Goal: Task Accomplishment & Management: Manage account settings

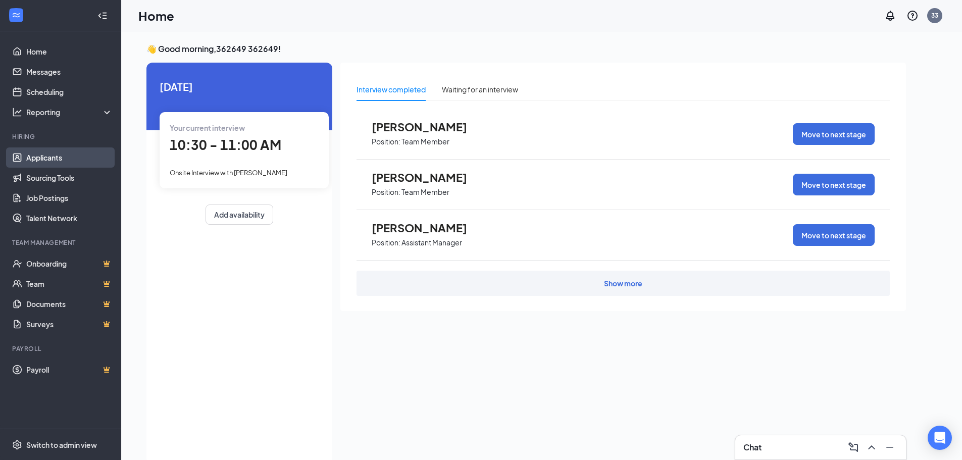
click at [30, 155] on link "Applicants" at bounding box center [69, 157] width 86 height 20
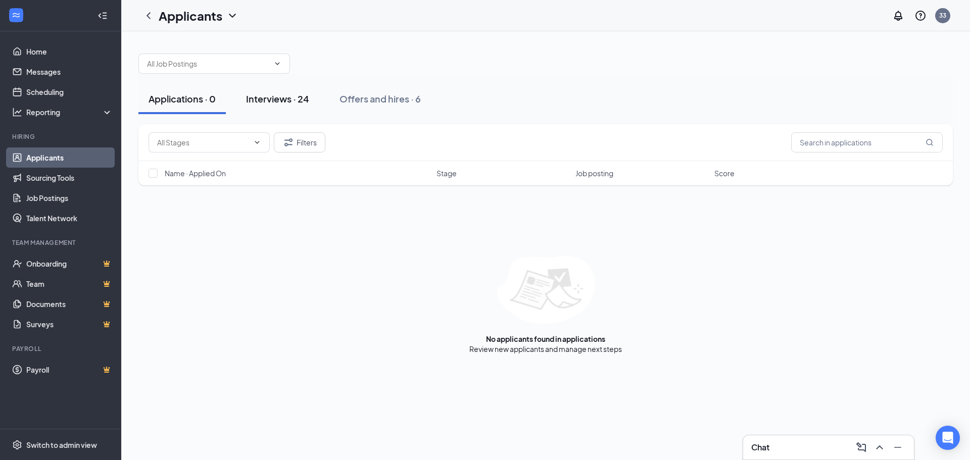
drag, startPoint x: 264, startPoint y: 106, endPoint x: 259, endPoint y: 114, distance: 9.1
click at [265, 106] on button "Interviews · 24" at bounding box center [277, 99] width 83 height 30
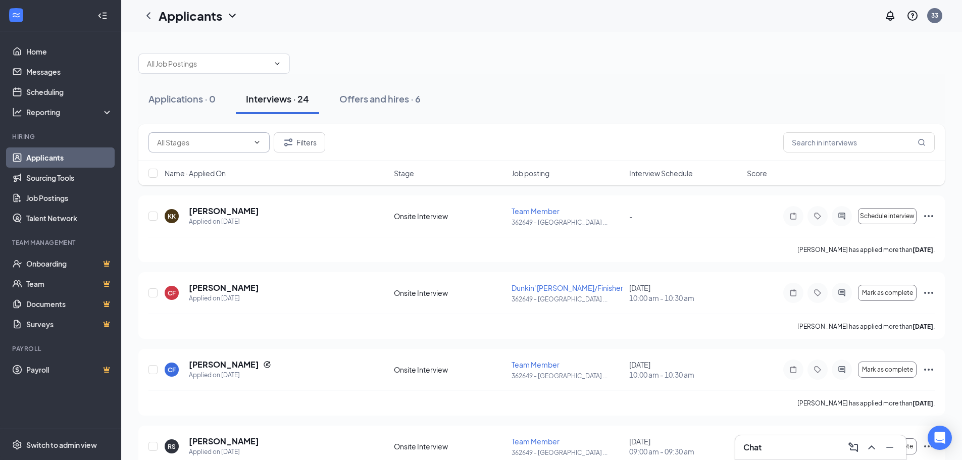
click at [198, 146] on input "text" at bounding box center [203, 142] width 92 height 11
click at [194, 137] on input "text" at bounding box center [203, 142] width 92 height 11
click at [200, 145] on input "text" at bounding box center [203, 142] width 92 height 11
click at [221, 162] on div "Onsite Interview (5810)" at bounding box center [194, 166] width 75 height 11
type input "Onsite Interview (5810)"
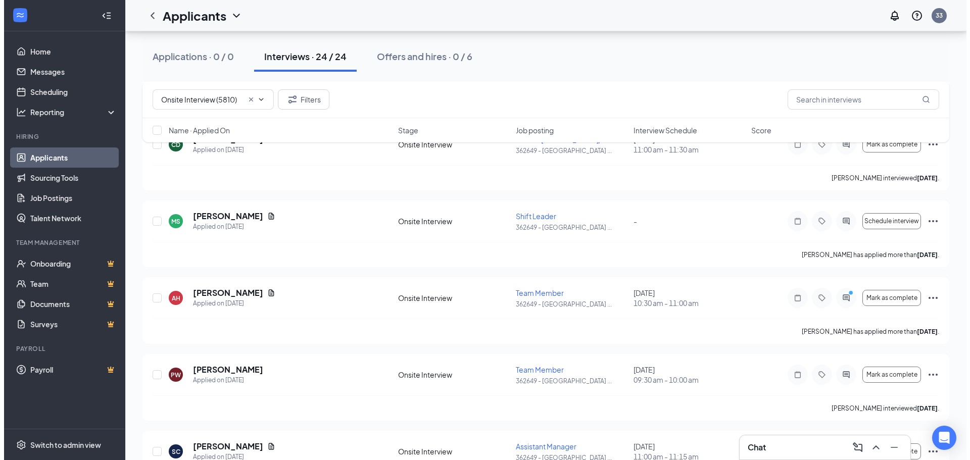
scroll to position [1456, 0]
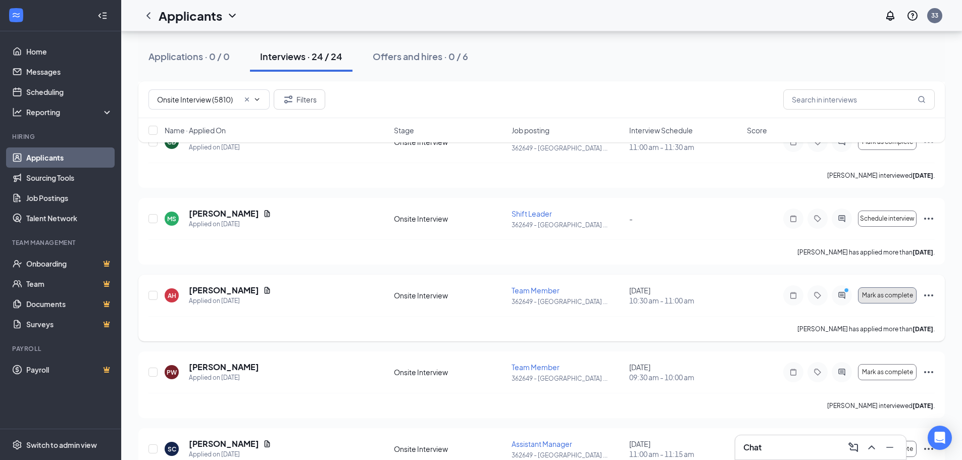
click at [880, 297] on span "Mark as complete" at bounding box center [887, 295] width 51 height 7
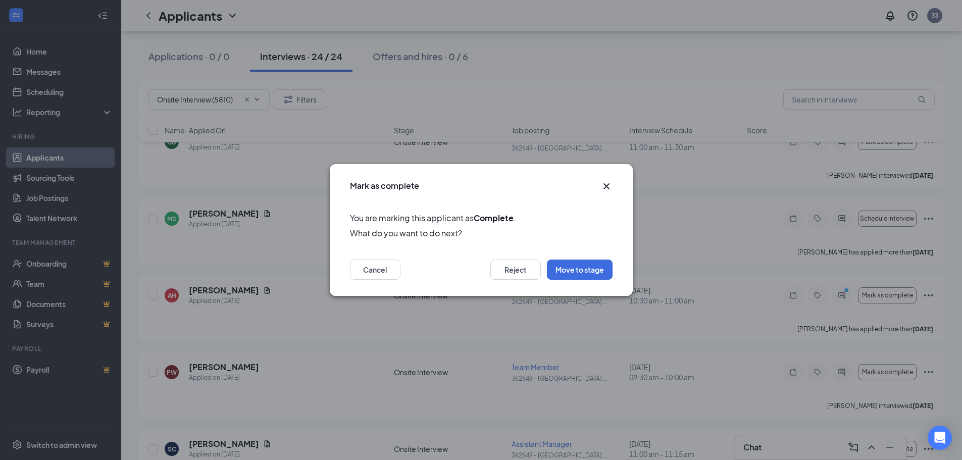
click at [603, 187] on icon "Cross" at bounding box center [606, 186] width 12 height 12
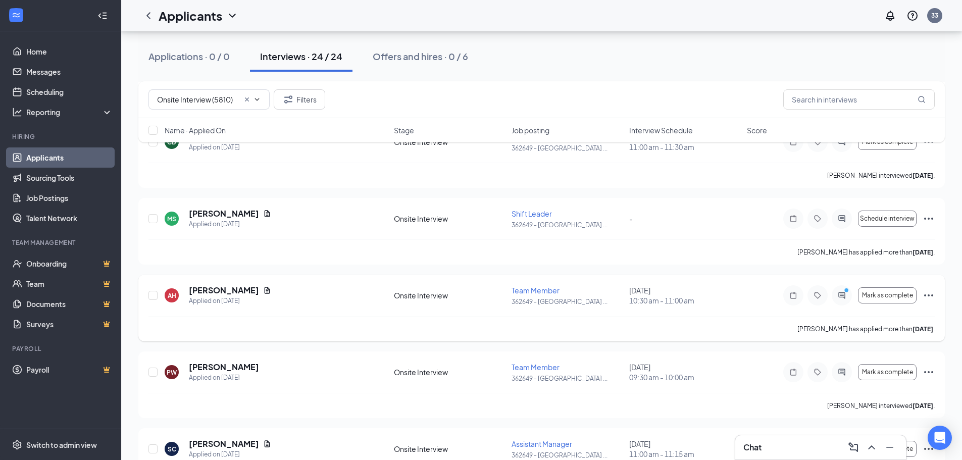
click at [844, 296] on icon "ActiveChat" at bounding box center [842, 295] width 12 height 8
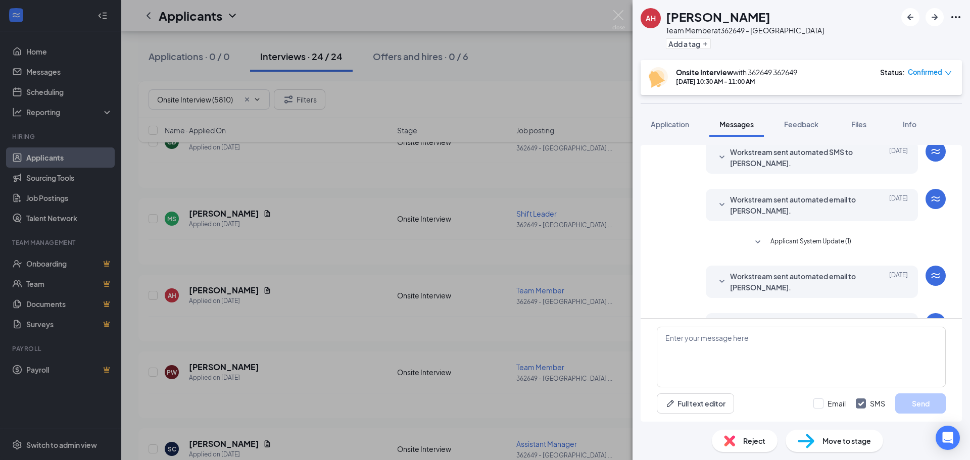
scroll to position [312, 0]
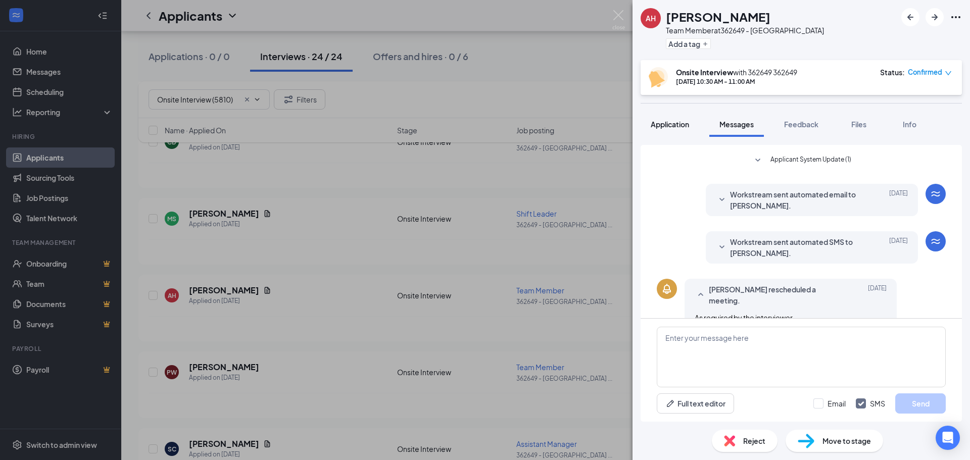
click at [682, 129] on button "Application" at bounding box center [669, 124] width 59 height 25
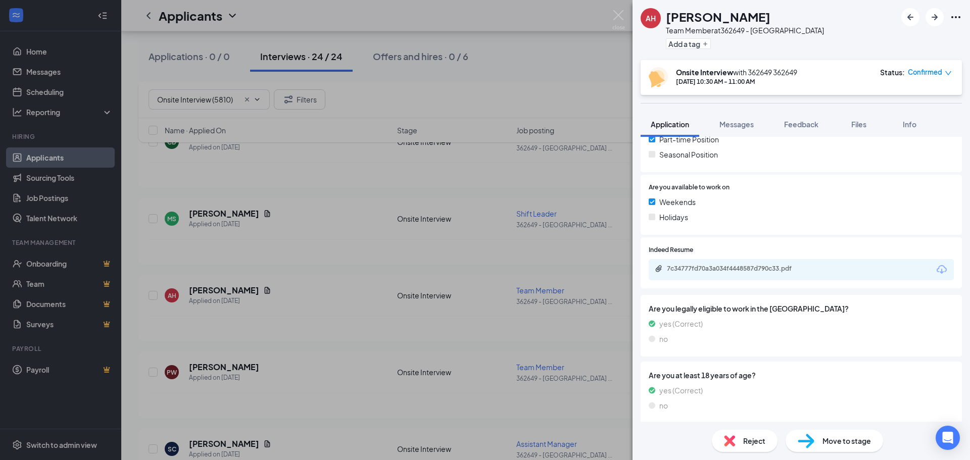
scroll to position [255, 0]
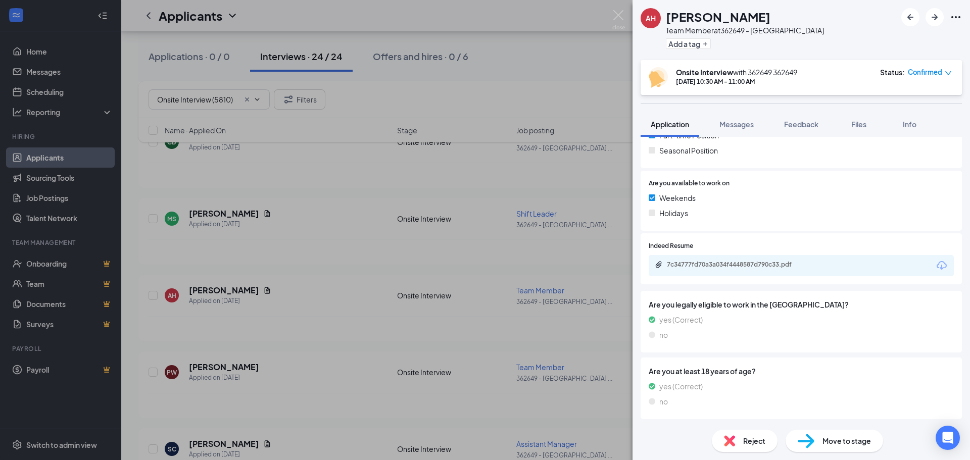
click at [935, 265] on icon "Download" at bounding box center [941, 266] width 12 height 12
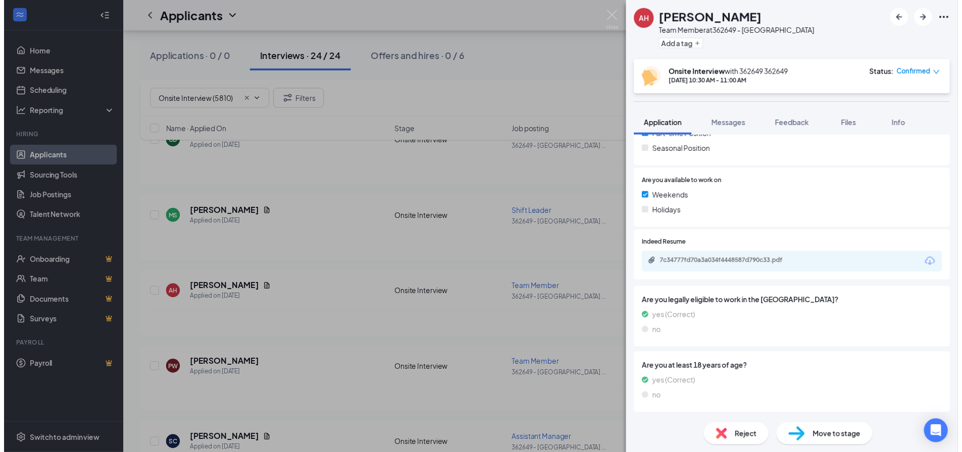
scroll to position [251, 0]
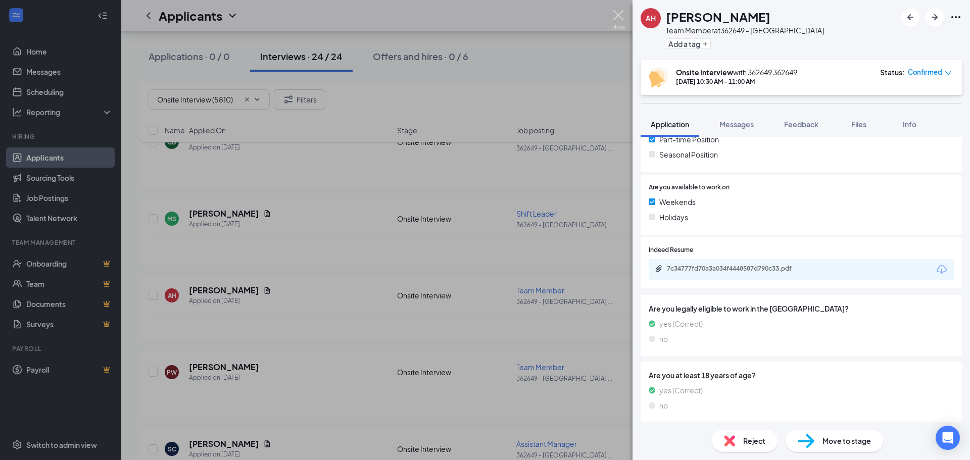
click at [613, 17] on img at bounding box center [618, 20] width 13 height 20
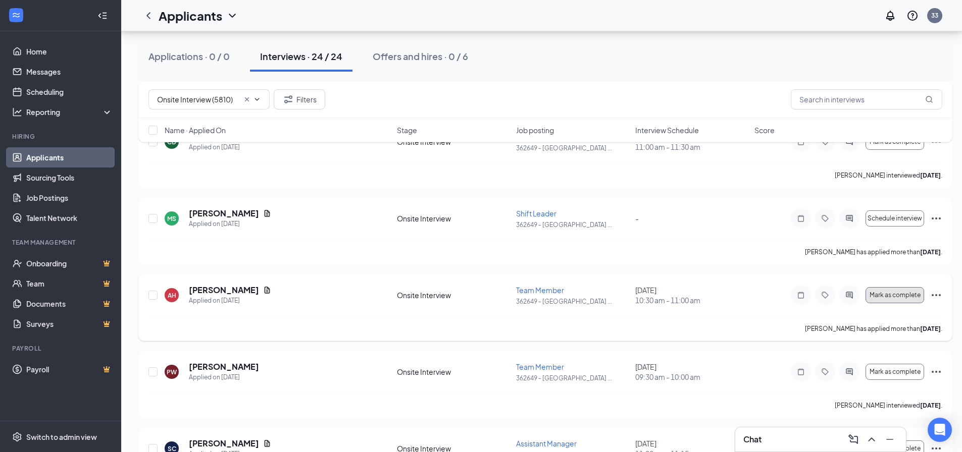
click at [900, 291] on button "Mark as complete" at bounding box center [895, 295] width 59 height 16
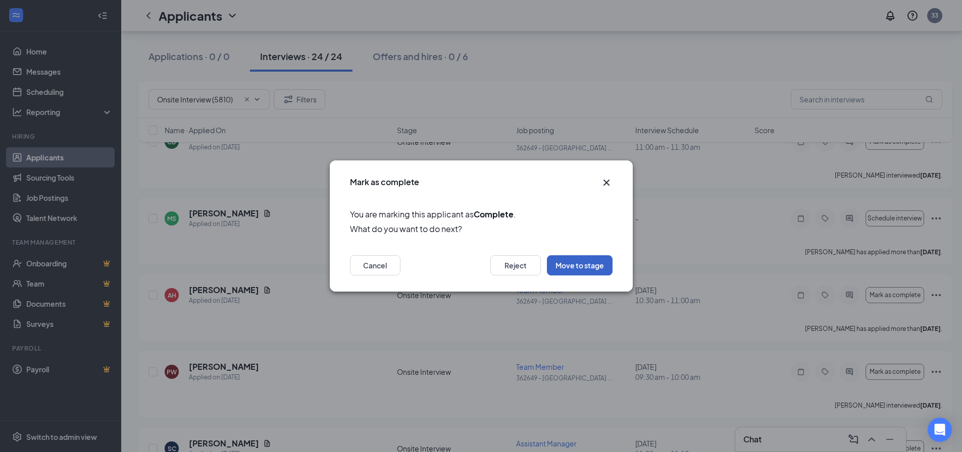
click at [582, 262] on button "Move to stage" at bounding box center [580, 266] width 66 height 20
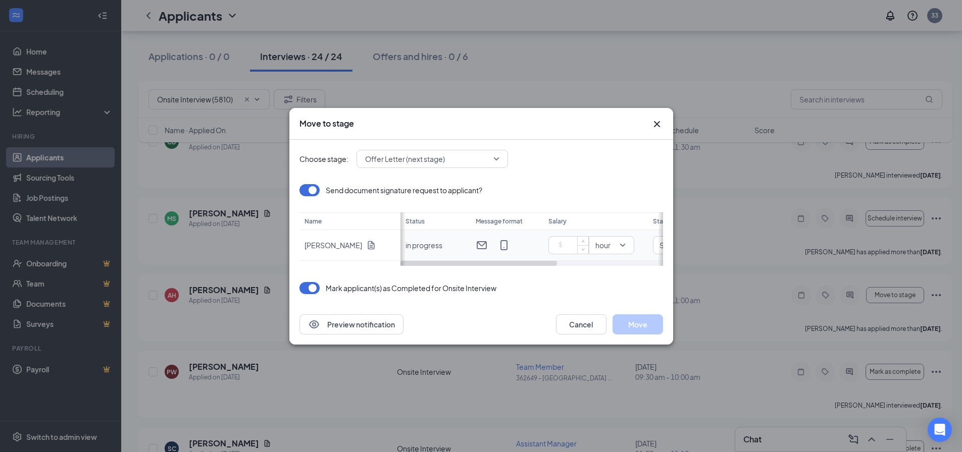
click at [576, 245] on input at bounding box center [570, 245] width 35 height 15
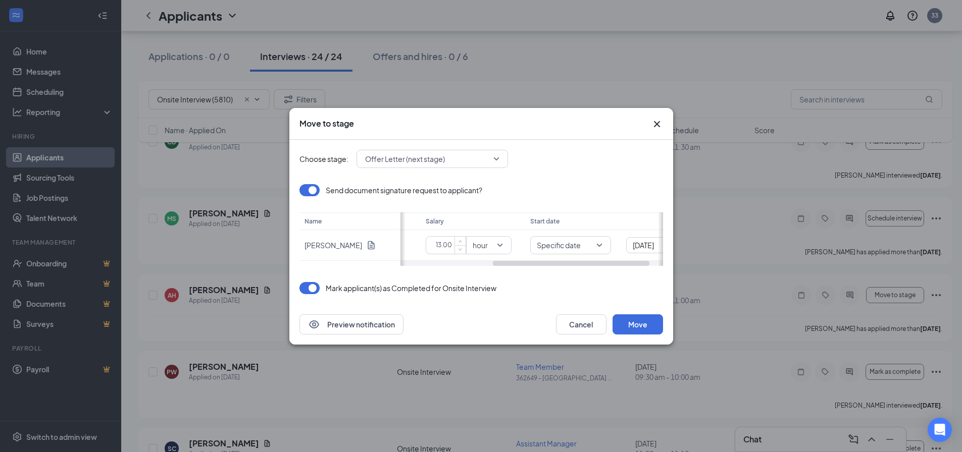
scroll to position [0, 177]
drag, startPoint x: 548, startPoint y: 263, endPoint x: 653, endPoint y: 264, distance: 104.5
click at [666, 269] on div "Choose stage: Offer Letter (next stage) Send document signature request to appl…" at bounding box center [481, 222] width 384 height 165
click at [520, 246] on span "Specific date" at bounding box center [505, 245] width 44 height 15
type input "13"
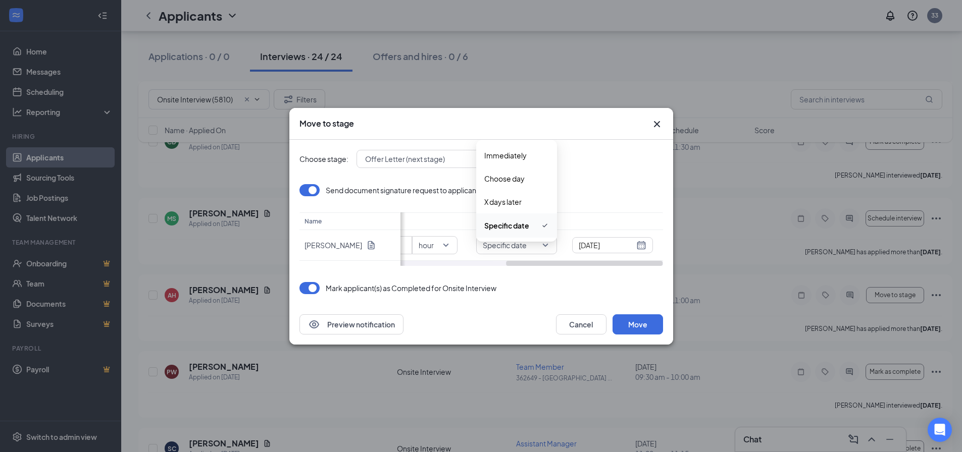
click at [662, 124] on icon "Cross" at bounding box center [657, 124] width 12 height 12
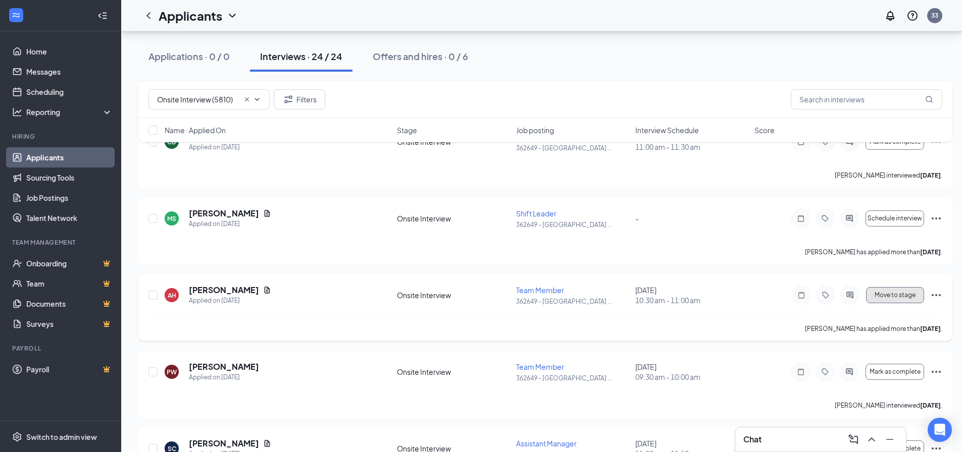
click at [889, 293] on span "Move to stage" at bounding box center [895, 295] width 41 height 7
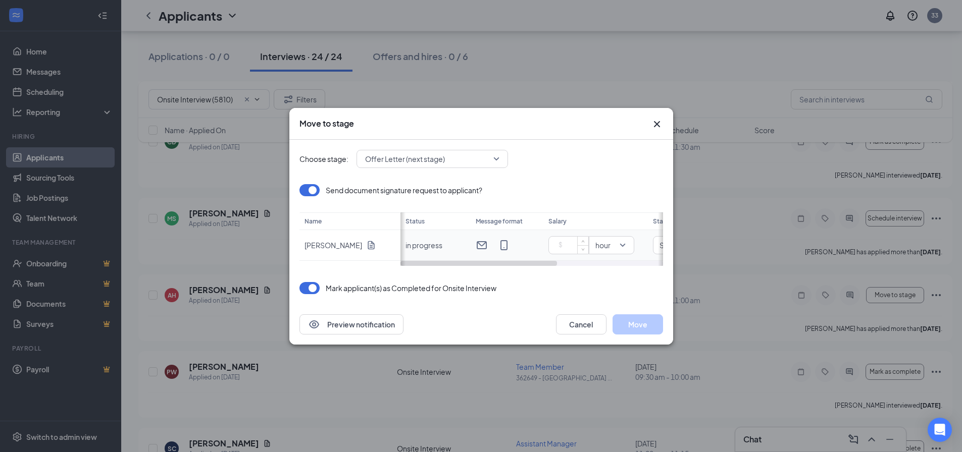
click at [576, 246] on input at bounding box center [570, 245] width 35 height 15
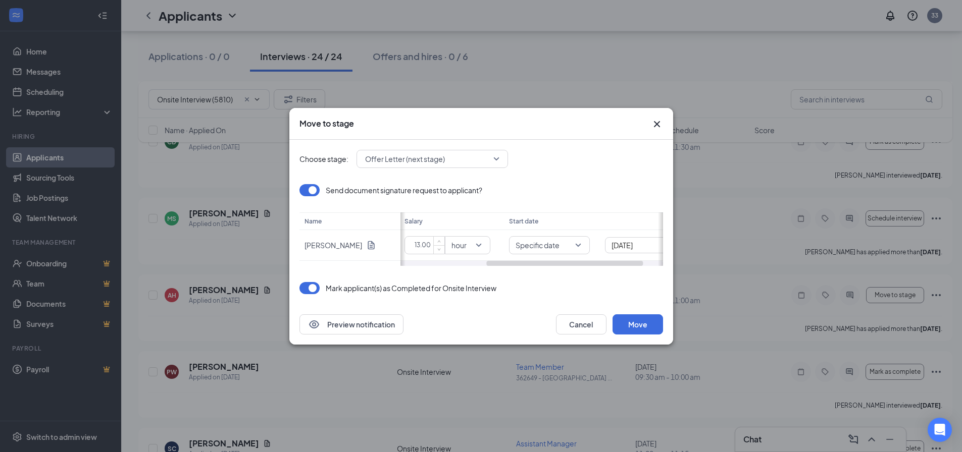
drag, startPoint x: 523, startPoint y: 265, endPoint x: 605, endPoint y: 265, distance: 82.3
click at [609, 270] on div "Choose stage: Offer Letter (next stage) Send document signature request to appl…" at bounding box center [481, 222] width 364 height 165
click at [581, 246] on span "Specific date" at bounding box center [548, 245] width 68 height 11
type input "13"
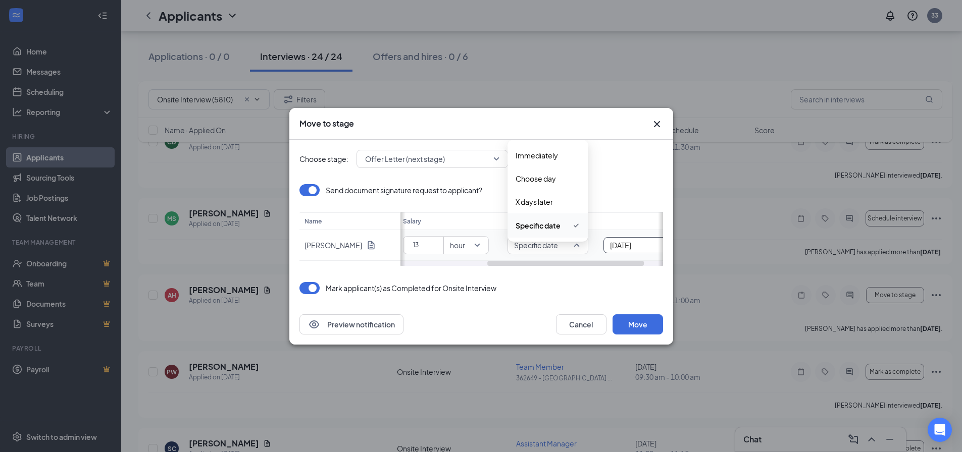
click at [638, 241] on input "[DATE]" at bounding box center [638, 245] width 56 height 11
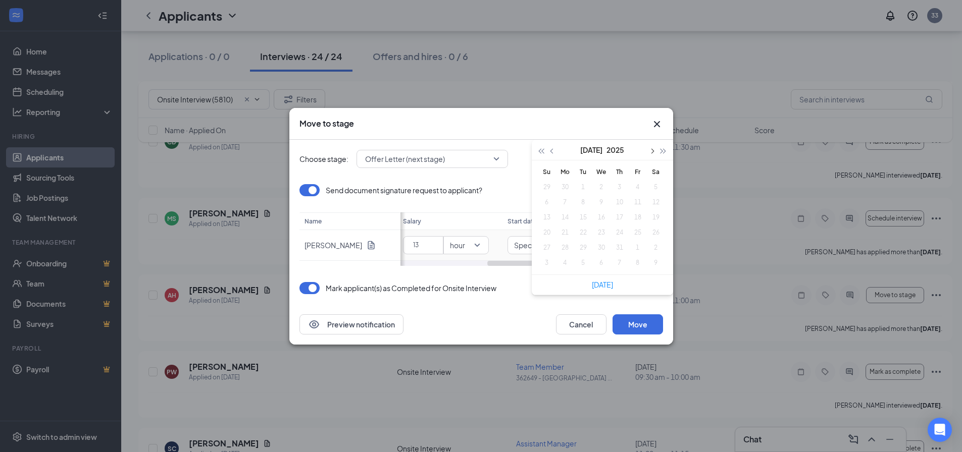
click at [652, 151] on span "button" at bounding box center [651, 150] width 5 height 5
type input "[DATE]"
click at [638, 245] on div "29" at bounding box center [638, 248] width 12 height 12
click at [642, 318] on button "Move" at bounding box center [638, 325] width 50 height 20
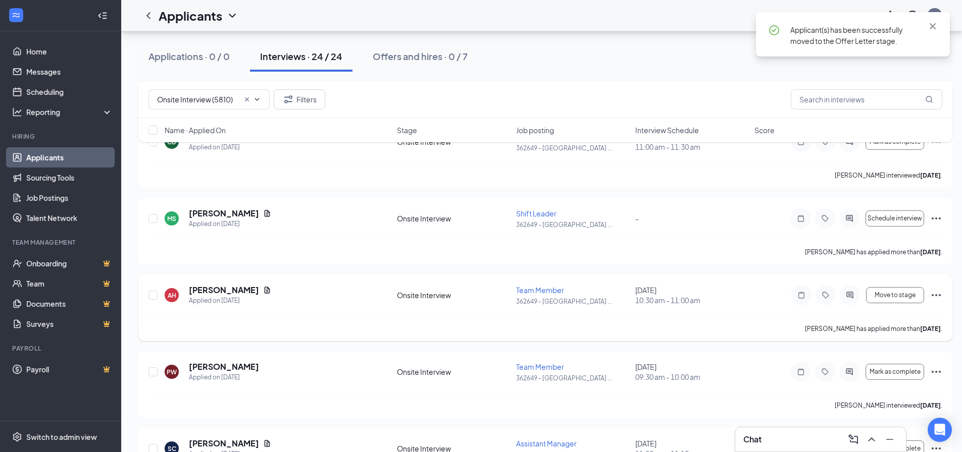
click at [933, 294] on icon "Ellipses" at bounding box center [936, 295] width 9 height 2
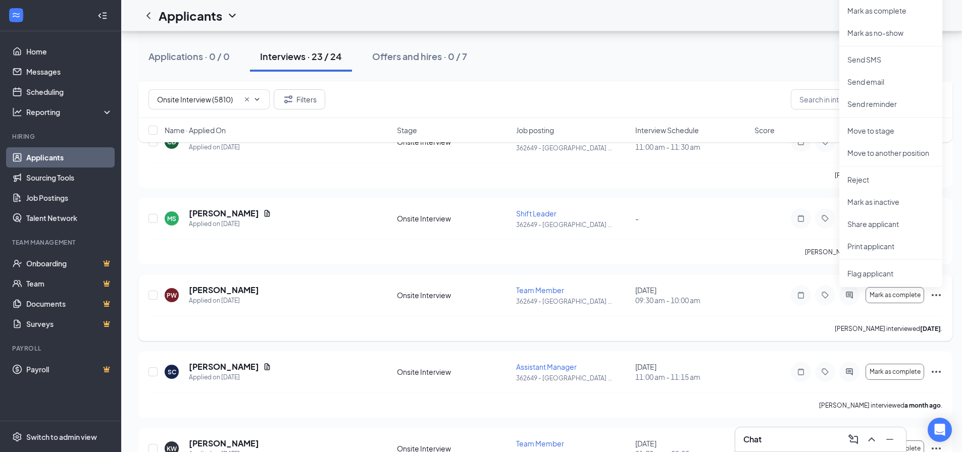
click at [749, 303] on div "PW [PERSON_NAME] Applied on [DATE] Onsite Interview Team Member 362649 - [GEOGR…" at bounding box center [545, 300] width 794 height 31
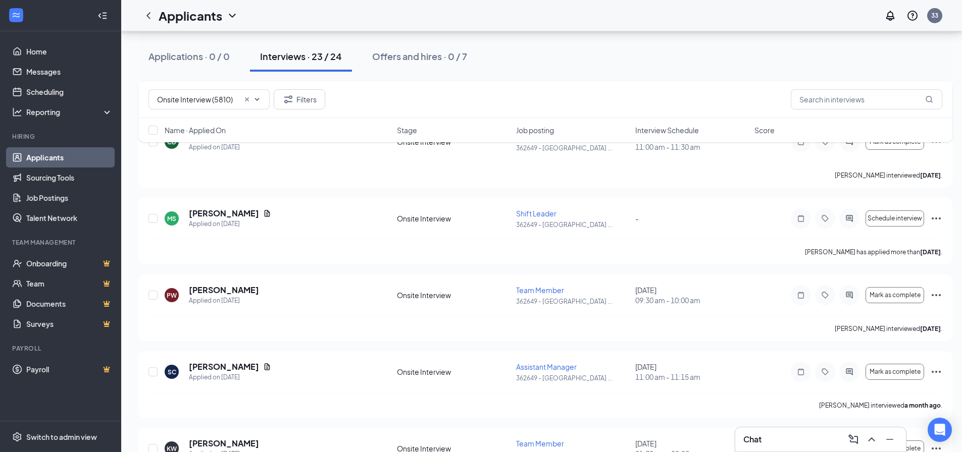
drag, startPoint x: 440, startPoint y: 50, endPoint x: 443, endPoint y: 57, distance: 6.6
click at [441, 50] on div "Offers and hires · 0 / 7" at bounding box center [419, 56] width 95 height 13
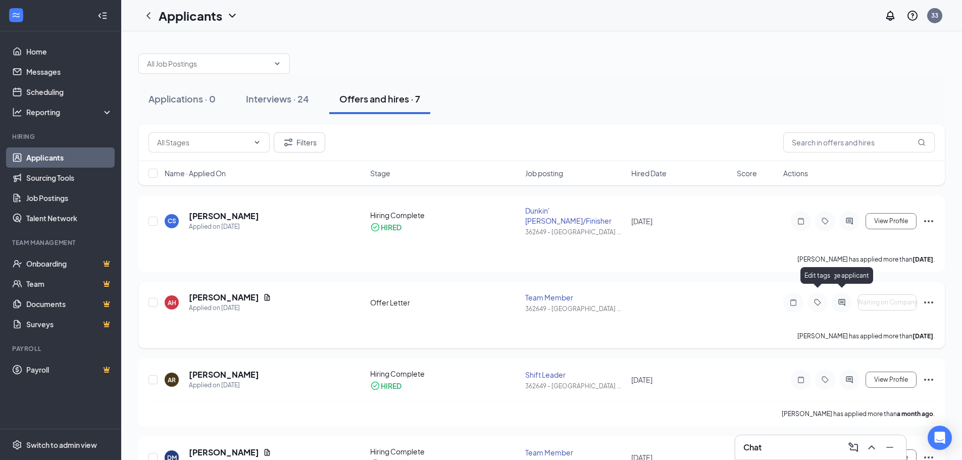
click at [836, 298] on icon "ActiveChat" at bounding box center [842, 302] width 12 height 8
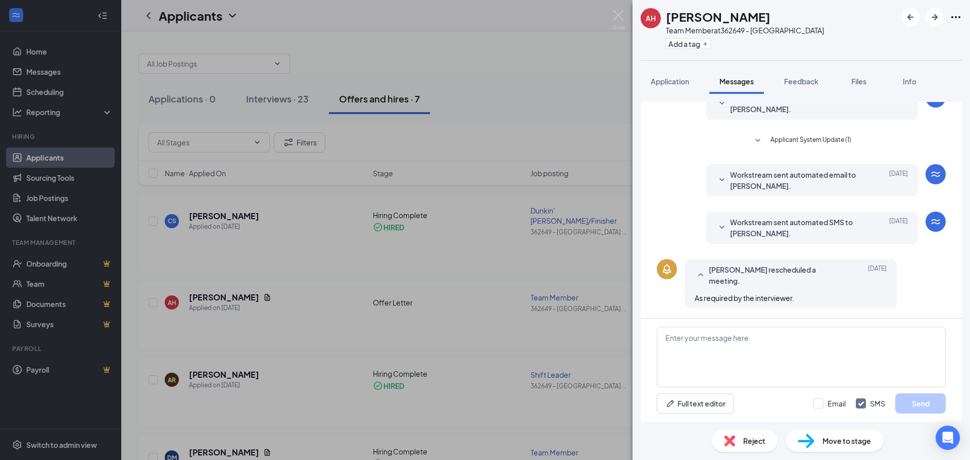
scroll to position [203, 0]
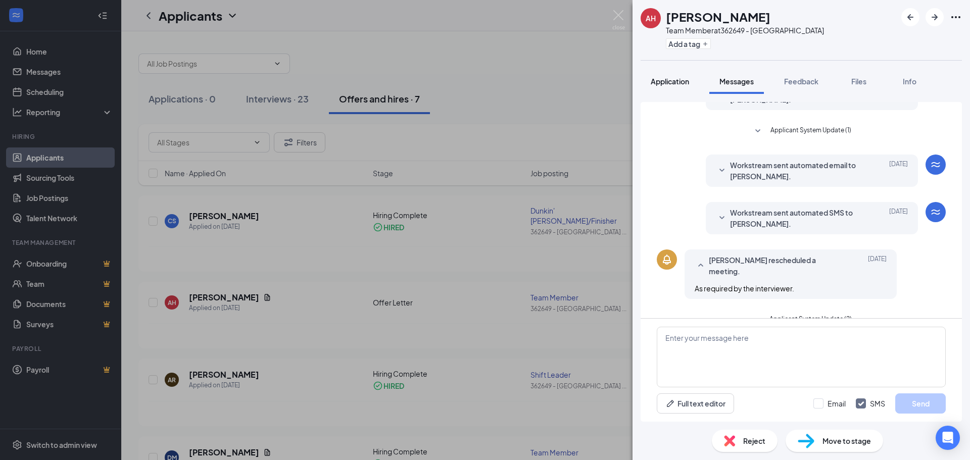
click at [675, 86] on div "Application" at bounding box center [669, 81] width 38 height 10
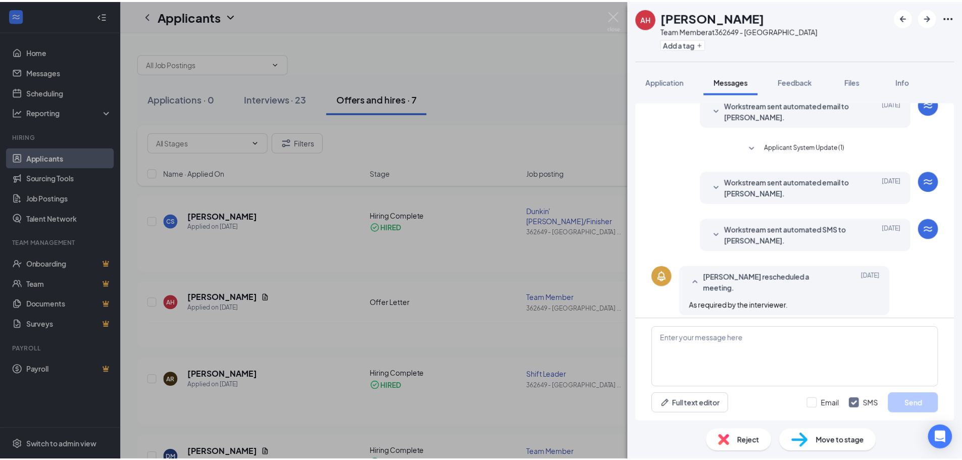
scroll to position [203, 0]
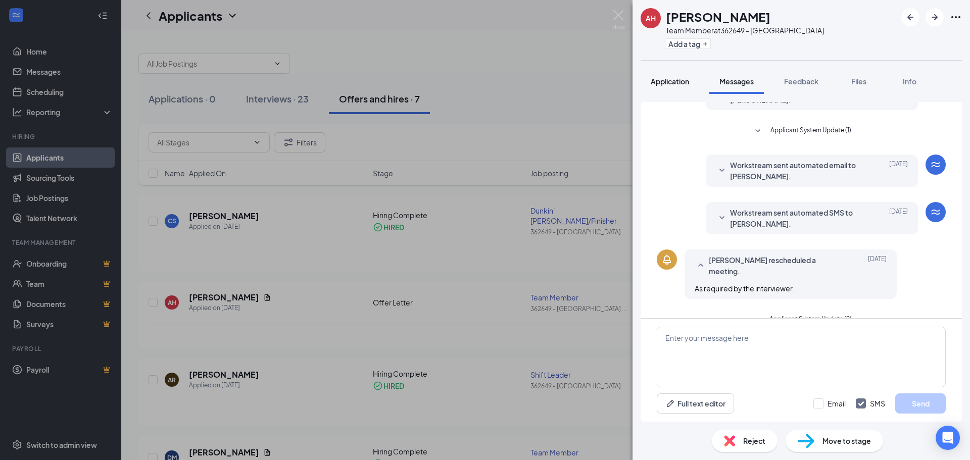
click at [684, 82] on span "Application" at bounding box center [669, 81] width 38 height 9
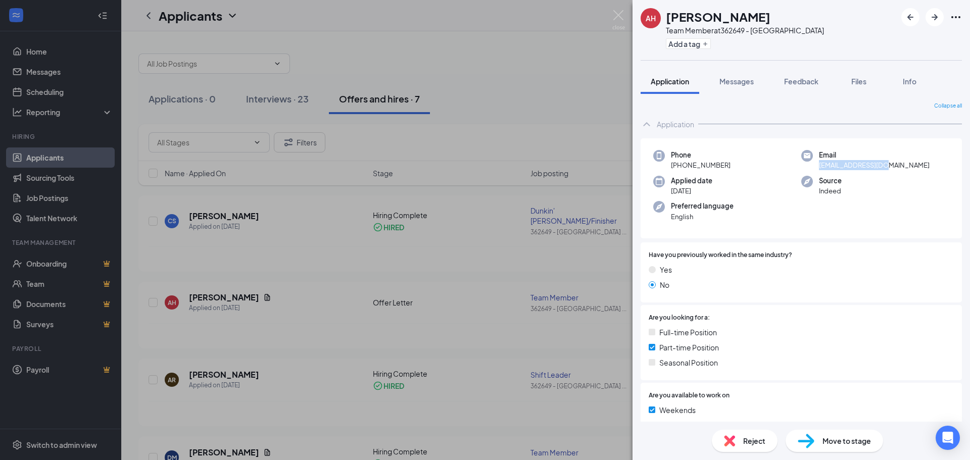
drag, startPoint x: 810, startPoint y: 168, endPoint x: 900, endPoint y: 166, distance: 90.4
click at [900, 166] on div "Email [EMAIL_ADDRESS][DOMAIN_NAME]" at bounding box center [875, 160] width 148 height 21
copy span "[EMAIL_ADDRESS][DOMAIN_NAME]"
click at [373, 61] on div "[PERSON_NAME] Team Member at 362649 - New Palmetto Add a tag Application Messag…" at bounding box center [485, 230] width 970 height 460
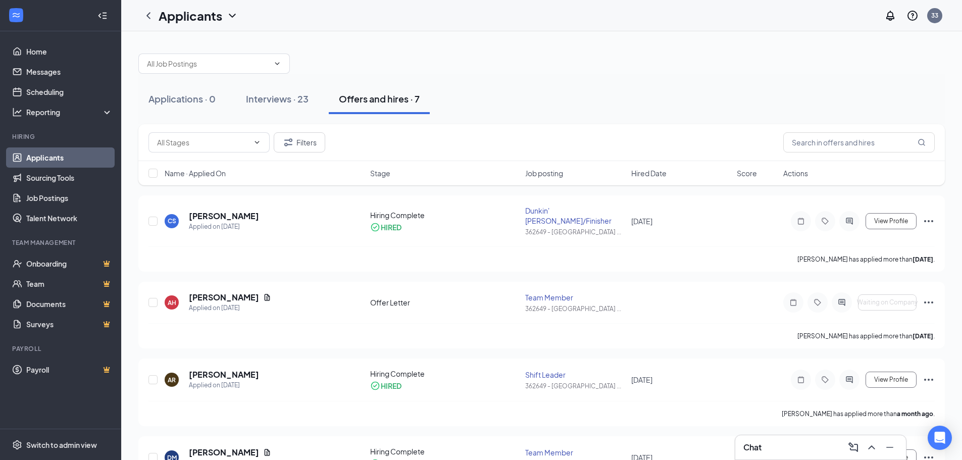
click at [357, 66] on div at bounding box center [541, 58] width 806 height 30
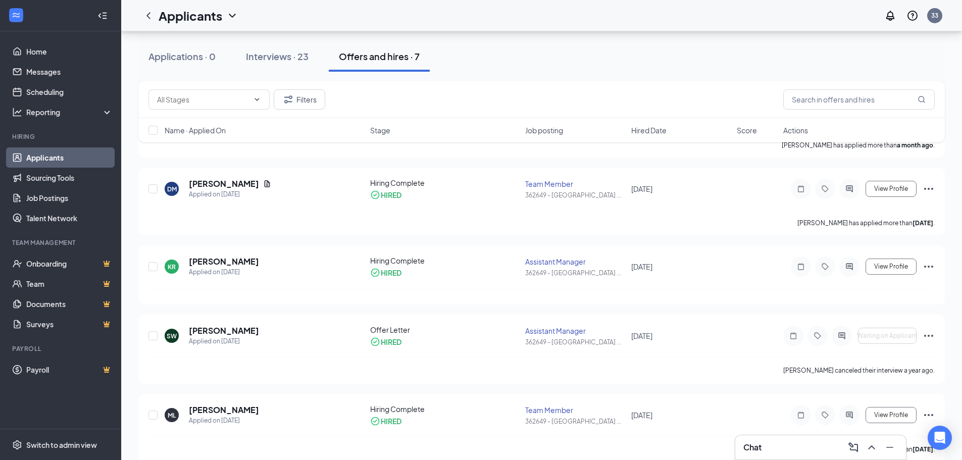
scroll to position [274, 0]
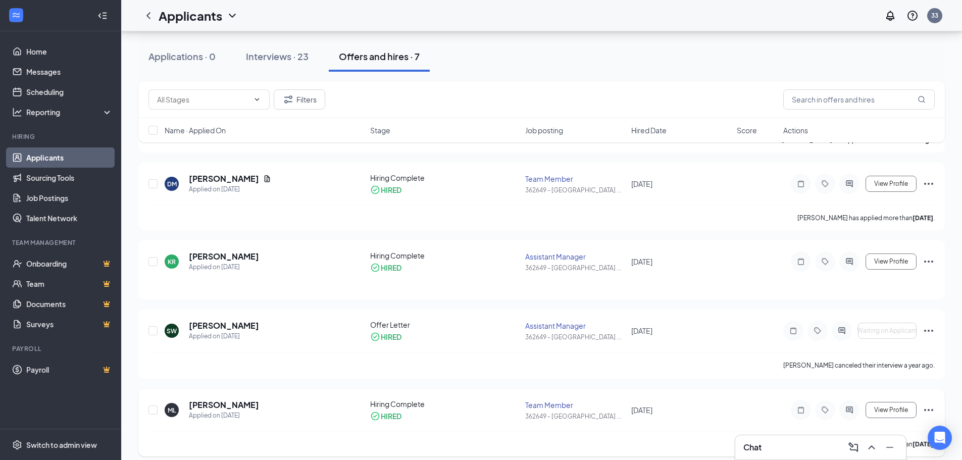
click at [930, 404] on icon "Ellipses" at bounding box center [929, 410] width 12 height 12
click at [867, 313] on p "Reject" at bounding box center [882, 318] width 87 height 10
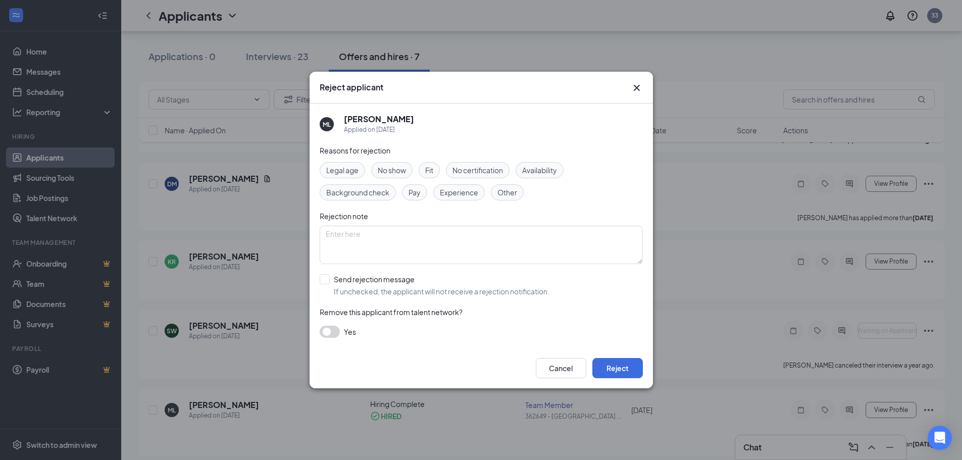
click at [432, 175] on span "Fit" at bounding box center [429, 170] width 8 height 11
click at [598, 366] on button "Reject" at bounding box center [617, 368] width 50 height 20
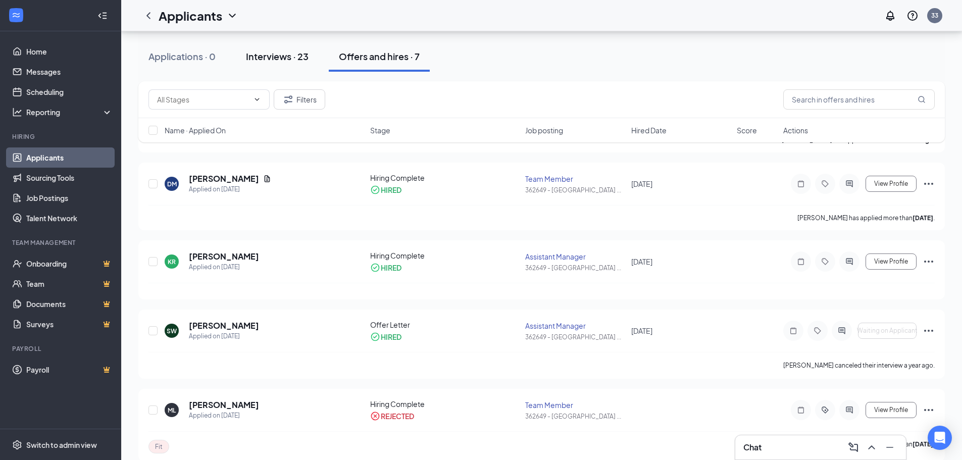
click at [276, 57] on div "Interviews · 23" at bounding box center [277, 56] width 63 height 13
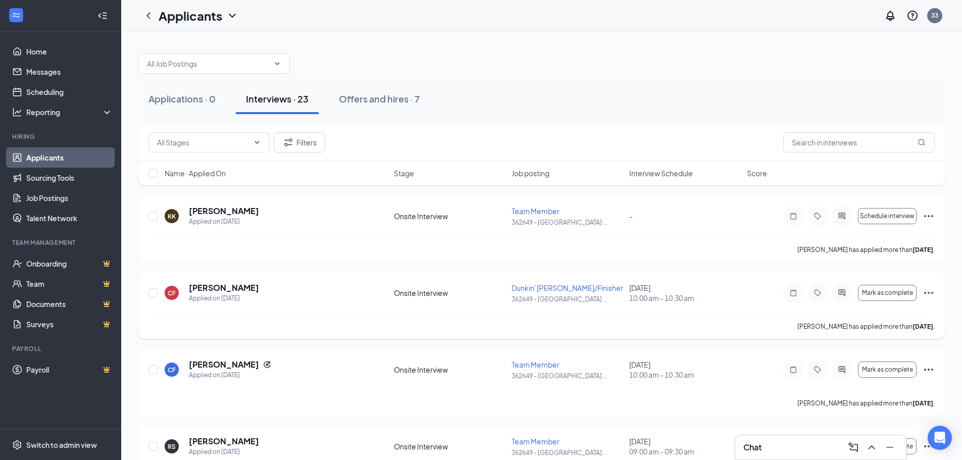
click at [543, 290] on span "Dunkin' [PERSON_NAME]/Finisher" at bounding box center [568, 287] width 112 height 9
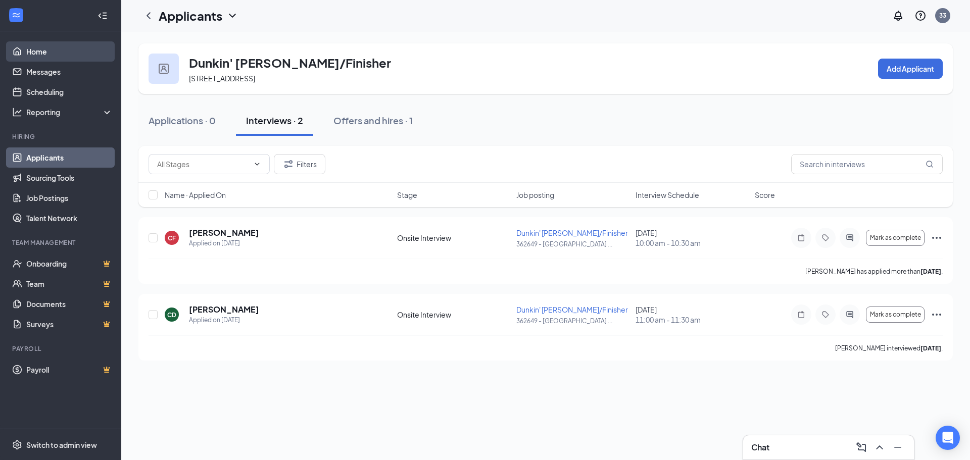
click at [65, 56] on link "Home" at bounding box center [69, 51] width 86 height 20
